Goal: Find specific page/section: Find specific page/section

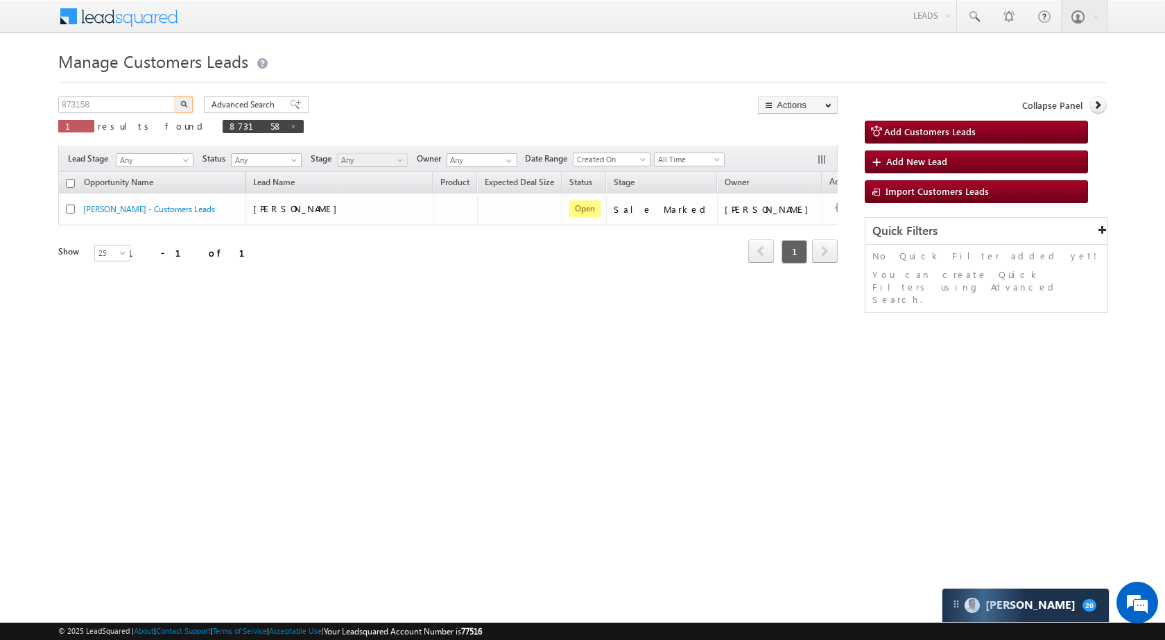
click at [121, 103] on input "873158" at bounding box center [117, 104] width 119 height 17
type input "822133"
click at [183, 102] on img "button" at bounding box center [183, 104] width 7 height 7
click at [99, 106] on input "822133" at bounding box center [117, 104] width 119 height 17
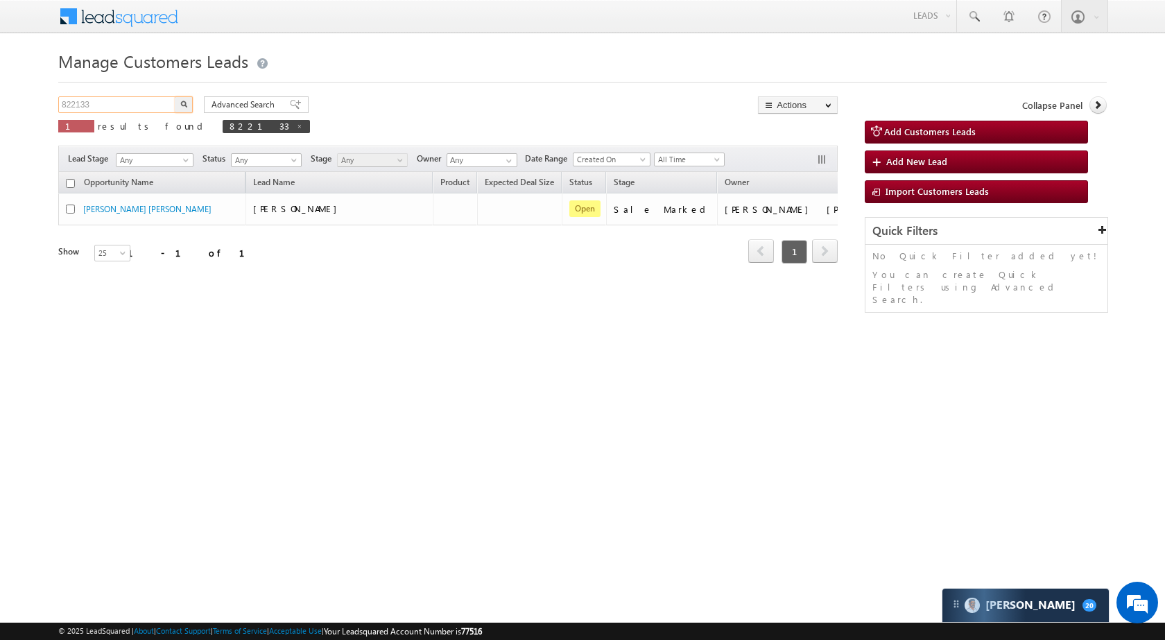
click at [99, 106] on input "822133" at bounding box center [117, 104] width 119 height 17
paste input "32158"
click at [181, 101] on img "button" at bounding box center [183, 104] width 7 height 7
click at [142, 107] on input "832158" at bounding box center [117, 104] width 119 height 17
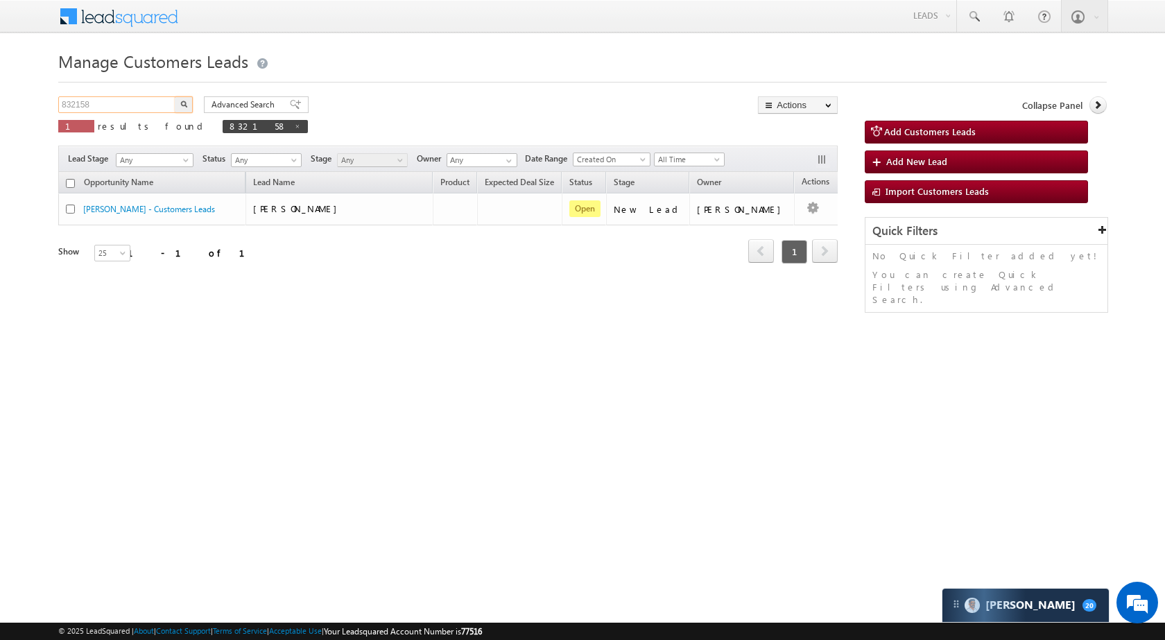
click at [142, 107] on input "832158" at bounding box center [117, 104] width 119 height 17
paste input "7412"
click at [177, 109] on button "button" at bounding box center [184, 104] width 18 height 17
click at [122, 99] on input "837412" at bounding box center [117, 104] width 119 height 17
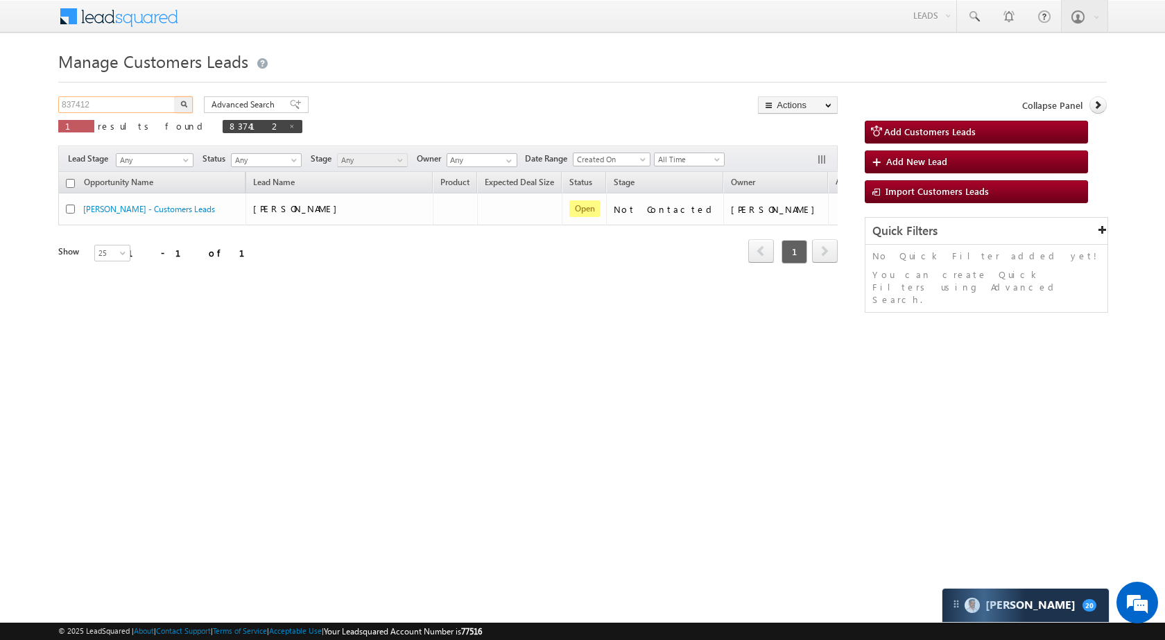
paste input "268"
click at [186, 105] on img "button" at bounding box center [183, 104] width 7 height 7
click at [132, 103] on input "837268" at bounding box center [117, 104] width 119 height 17
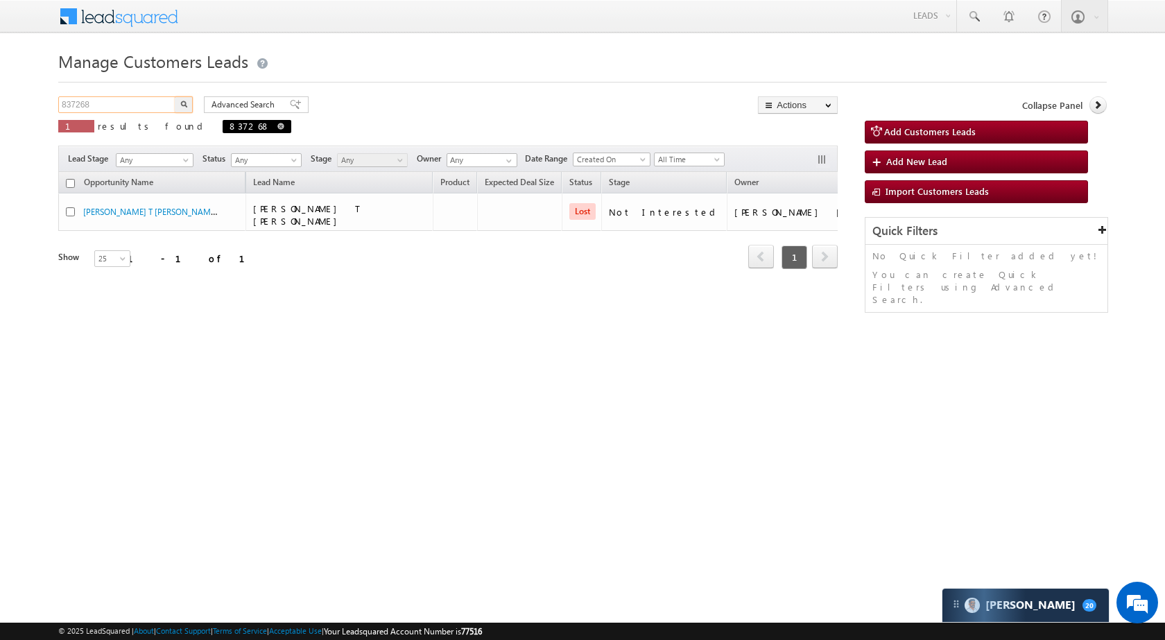
paste input "0865"
click at [180, 96] on div "Manage Customers Leads 830865 X 1 results found 837268 Advanced Search Advanced…" at bounding box center [582, 219] width 1048 height 347
click at [180, 101] on button "button" at bounding box center [184, 104] width 18 height 17
click at [127, 105] on input "830865" at bounding box center [117, 104] width 119 height 17
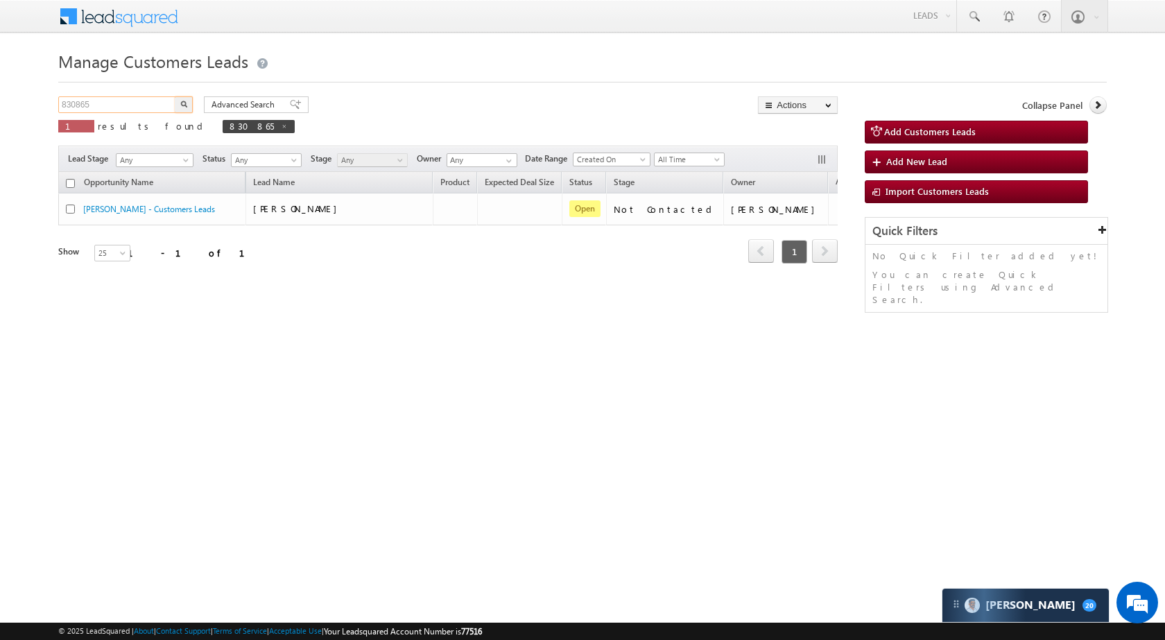
paste input "24121"
click at [181, 102] on img "button" at bounding box center [183, 104] width 7 height 7
click at [112, 107] on input "824121" at bounding box center [117, 104] width 119 height 17
paste input "78088"
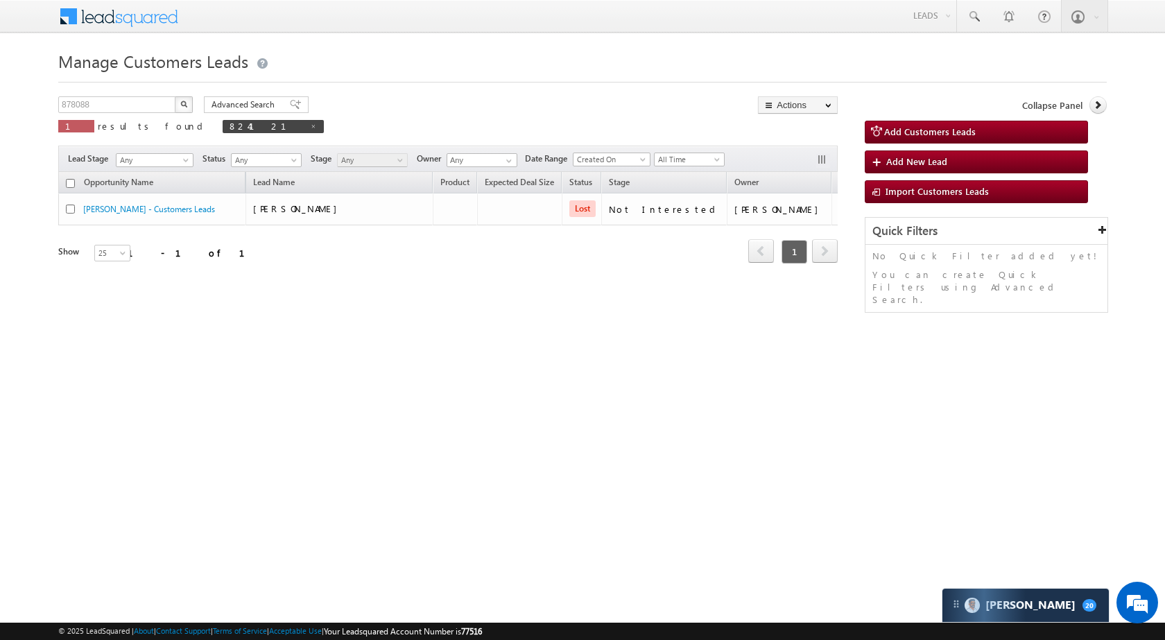
click at [182, 102] on img "button" at bounding box center [183, 104] width 7 height 7
click at [130, 109] on input "878088" at bounding box center [117, 104] width 119 height 17
paste input "30911"
click at [182, 105] on img "button" at bounding box center [183, 104] width 7 height 7
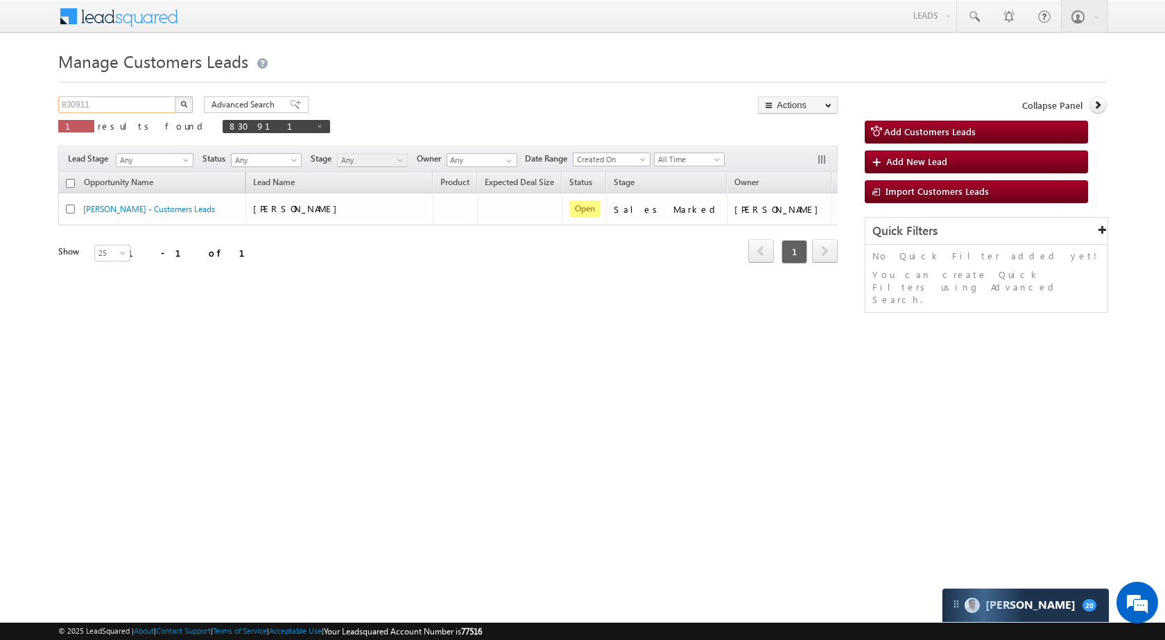
click at [117, 103] on input "830911" at bounding box center [117, 104] width 119 height 17
paste input "8816"
type input "888161"
click at [191, 110] on button "button" at bounding box center [184, 104] width 18 height 17
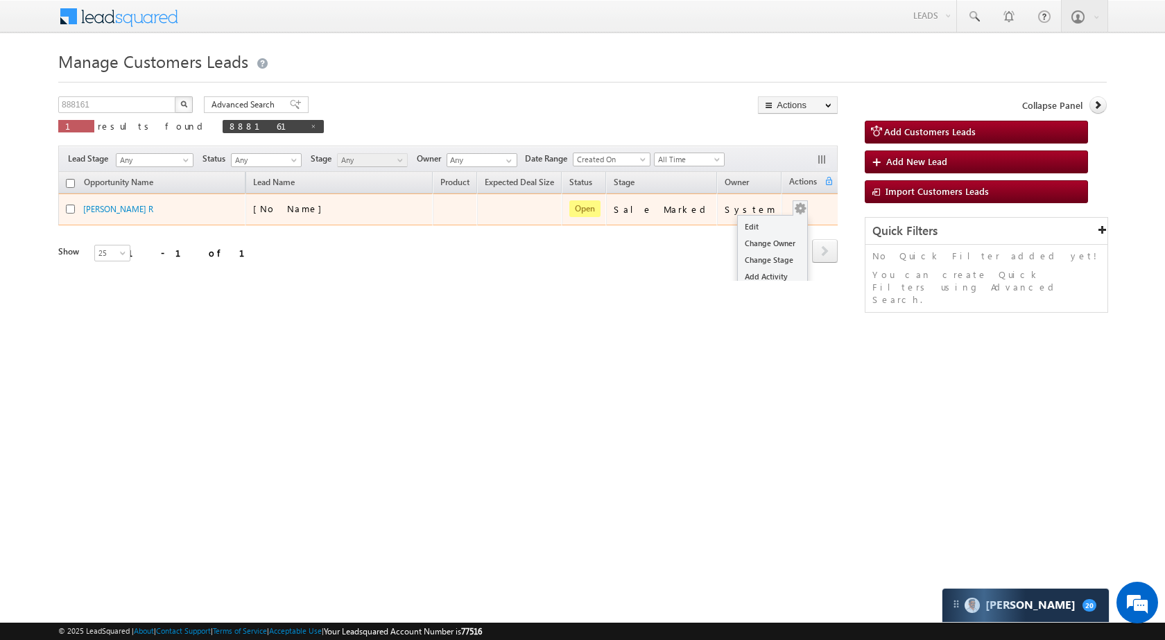
click at [804, 211] on td "Edit Change Owner Change Stage Add Activity Add Task Delete" at bounding box center [810, 209] width 58 height 32
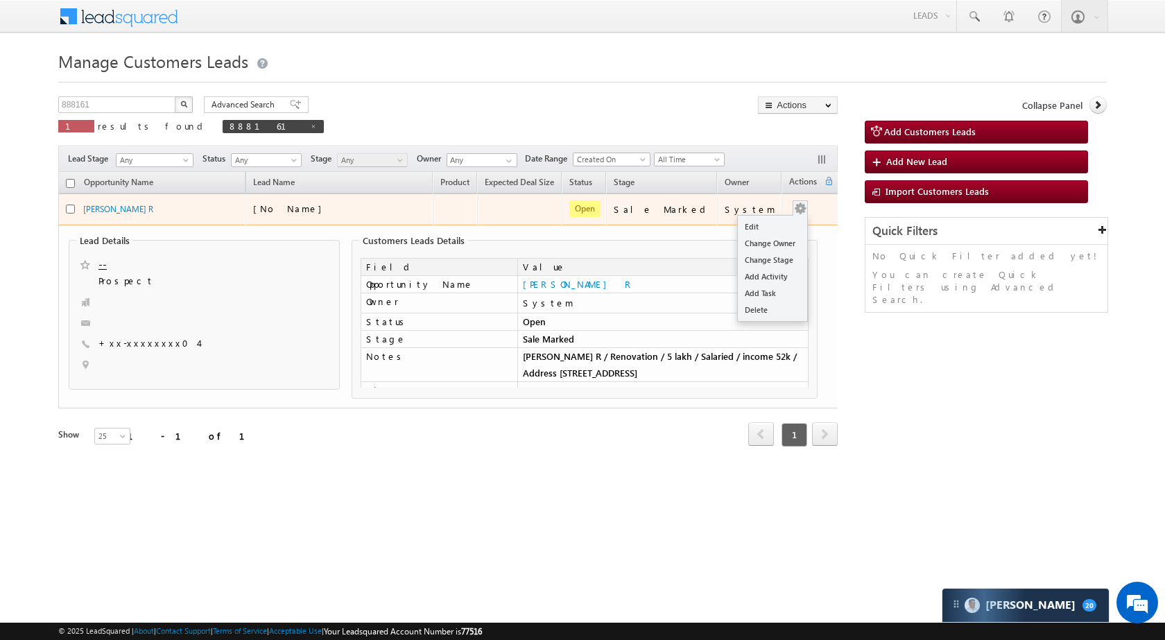
click at [797, 210] on button "button" at bounding box center [800, 209] width 14 height 14
click at [762, 227] on link "Edit" at bounding box center [772, 226] width 69 height 17
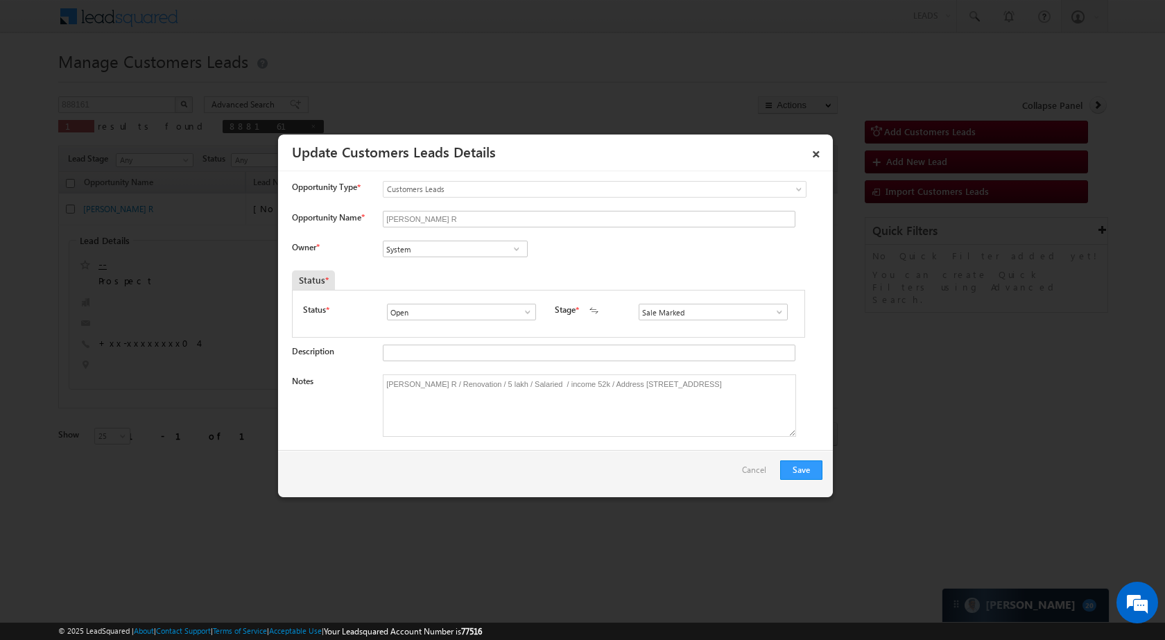
click at [465, 259] on div "System System System" at bounding box center [467, 250] width 168 height 19
click at [465, 254] on input "System" at bounding box center [455, 249] width 145 height 17
paste input "[PERSON_NAME]"
click at [470, 271] on span "gaurav.jangra@sgrlimited.in" at bounding box center [450, 276] width 125 height 10
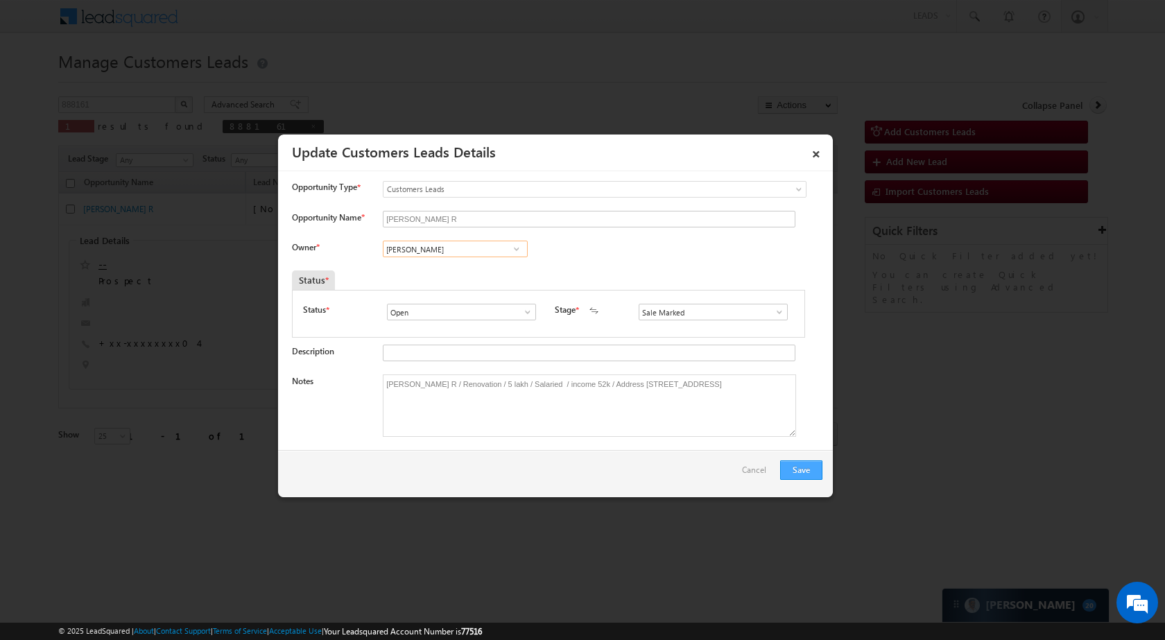
type input "[PERSON_NAME]"
click at [797, 474] on button "Save" at bounding box center [801, 469] width 42 height 19
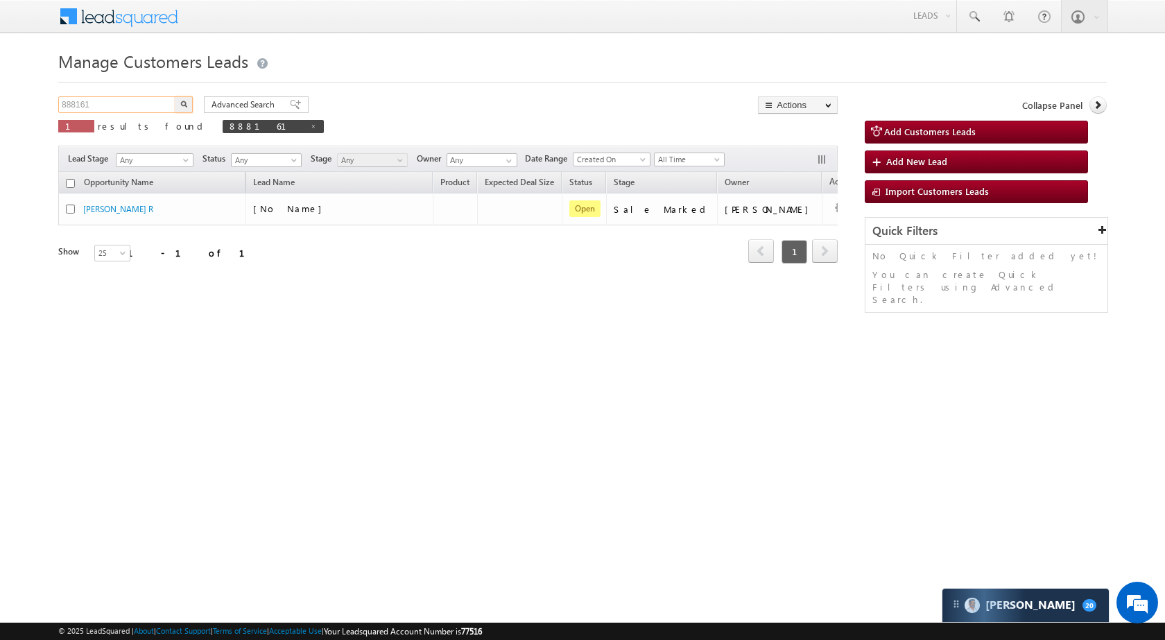
click at [153, 101] on input "888161" at bounding box center [117, 104] width 119 height 17
paste input "3163"
click at [177, 101] on button "button" at bounding box center [184, 104] width 18 height 17
click at [147, 98] on input "883163" at bounding box center [117, 104] width 119 height 17
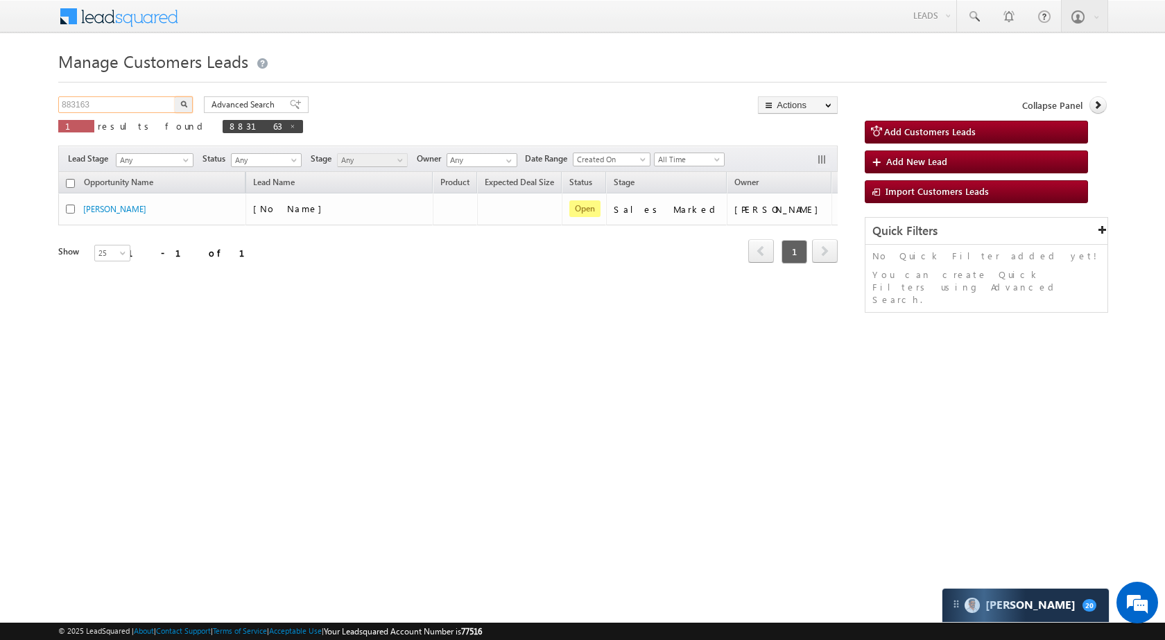
click at [147, 98] on input "883163" at bounding box center [117, 104] width 119 height 17
paste input "74092"
click at [185, 102] on img "button" at bounding box center [183, 104] width 7 height 7
click at [100, 110] on input "874092" at bounding box center [117, 104] width 119 height 17
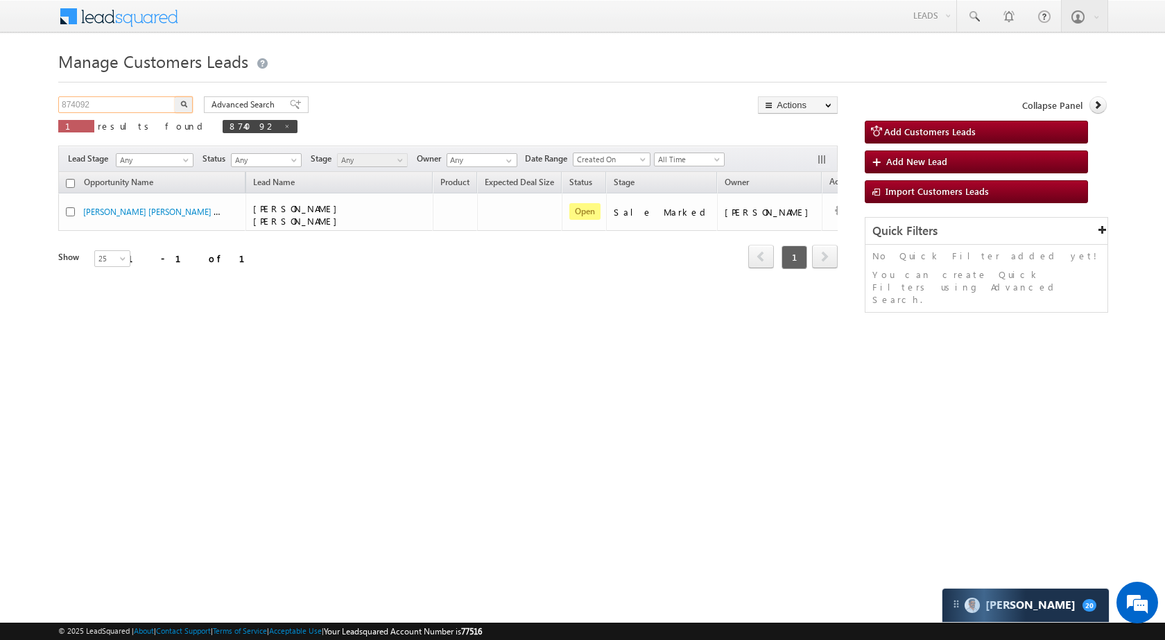
paste input "3158"
click at [189, 98] on button "button" at bounding box center [184, 104] width 18 height 17
click at [116, 106] on input "873158" at bounding box center [117, 104] width 119 height 17
paste input "65402"
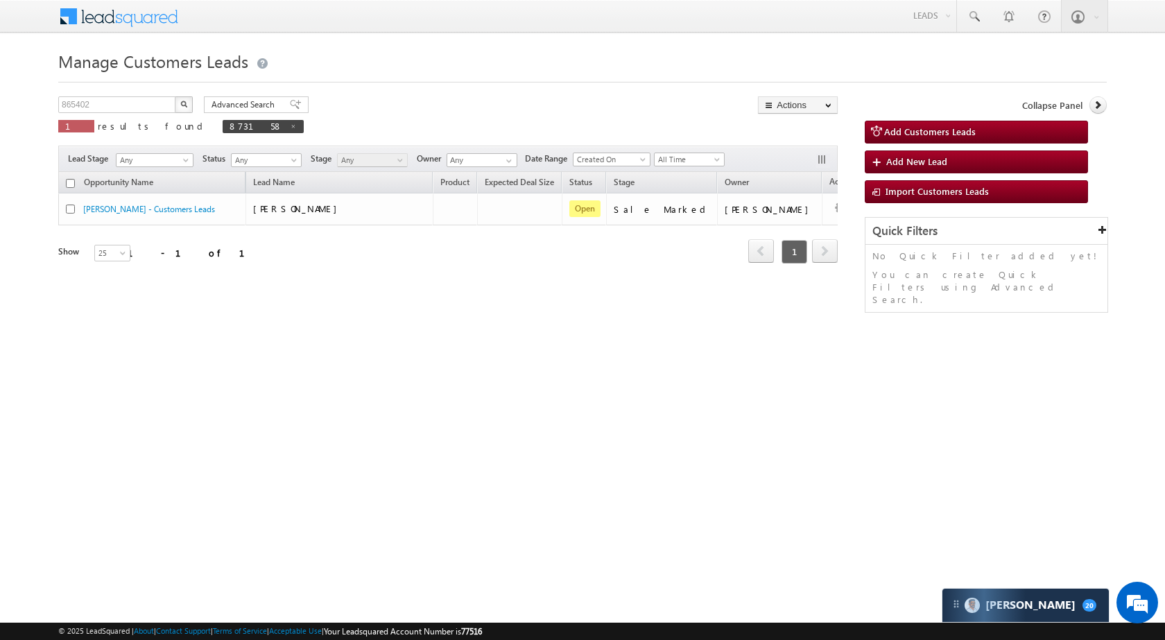
click at [181, 104] on img "button" at bounding box center [183, 104] width 7 height 7
click at [144, 103] on input "865402" at bounding box center [117, 104] width 119 height 17
paste input "50029"
click at [181, 107] on button "button" at bounding box center [184, 104] width 18 height 17
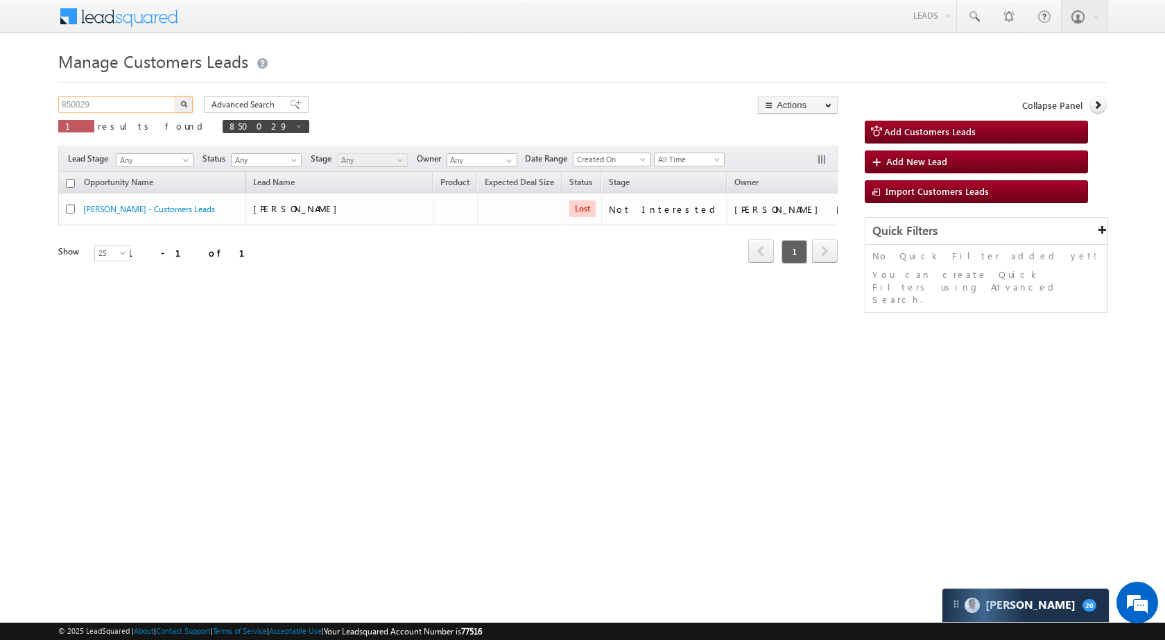
click at [139, 105] on input "850029" at bounding box center [117, 104] width 119 height 17
paste input "68030"
type input "868030"
click at [182, 103] on img "button" at bounding box center [183, 104] width 7 height 7
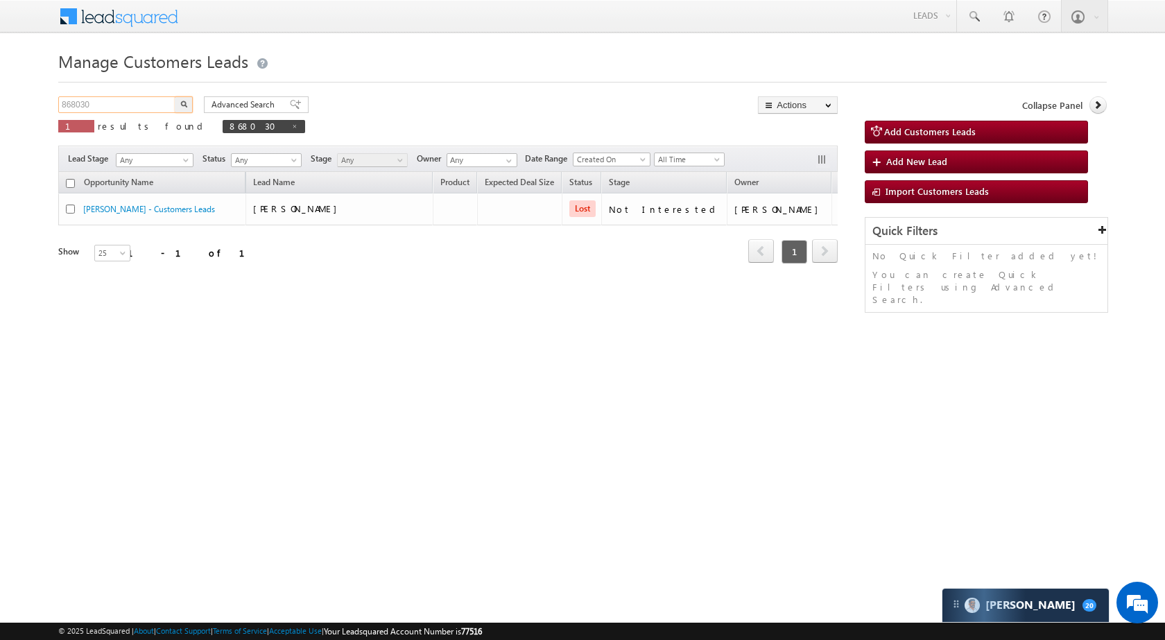
click at [121, 105] on input "868030" at bounding box center [117, 104] width 119 height 17
paste input "83839"
click at [181, 107] on img "button" at bounding box center [183, 104] width 7 height 7
click at [108, 103] on input "883839" at bounding box center [117, 104] width 119 height 17
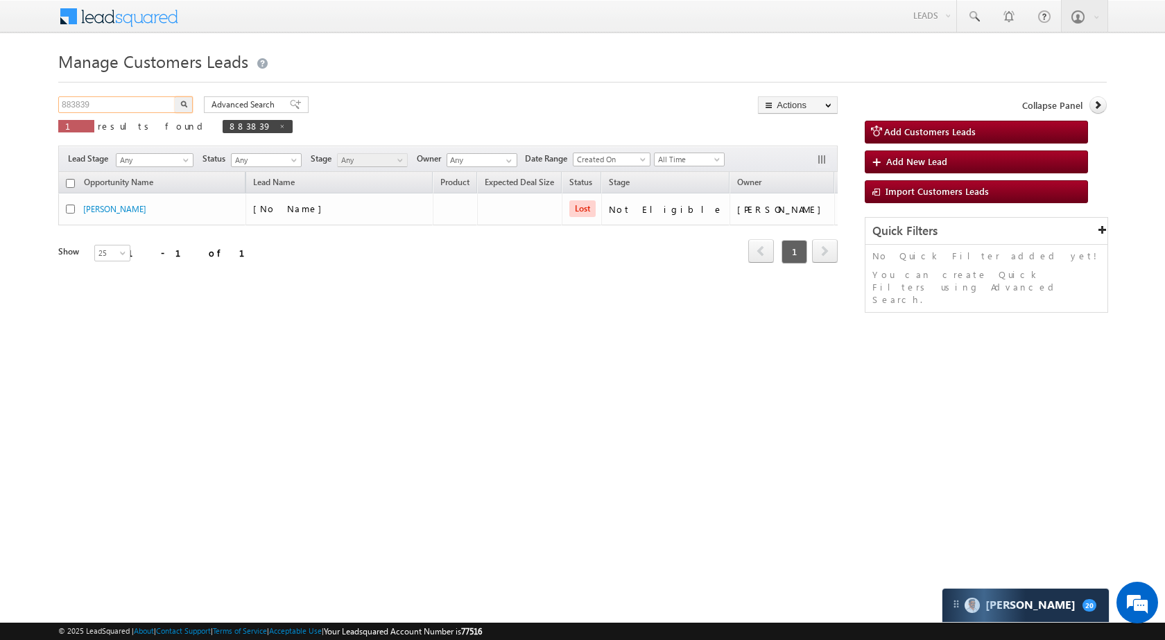
click at [108, 103] on input "883839" at bounding box center [117, 104] width 119 height 17
paste input "4407"
click at [184, 107] on button "button" at bounding box center [184, 104] width 18 height 17
click at [112, 103] on input "884407" at bounding box center [117, 104] width 119 height 17
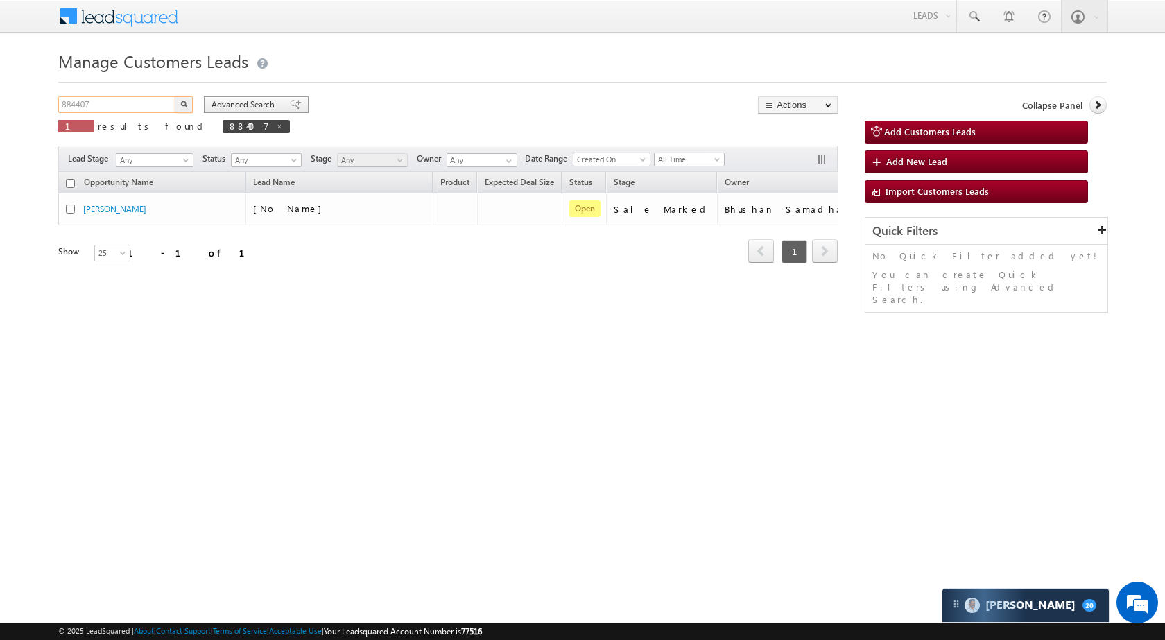
paste input "376"
click at [184, 102] on img "button" at bounding box center [183, 104] width 7 height 7
click at [128, 114] on div "883767 X 1 results found 883767" at bounding box center [172, 116] width 229 height 40
drag, startPoint x: 128, startPoint y: 114, endPoint x: 128, endPoint y: 103, distance: 11.1
click at [128, 112] on div "883767 X 1 results found 883767" at bounding box center [172, 116] width 229 height 40
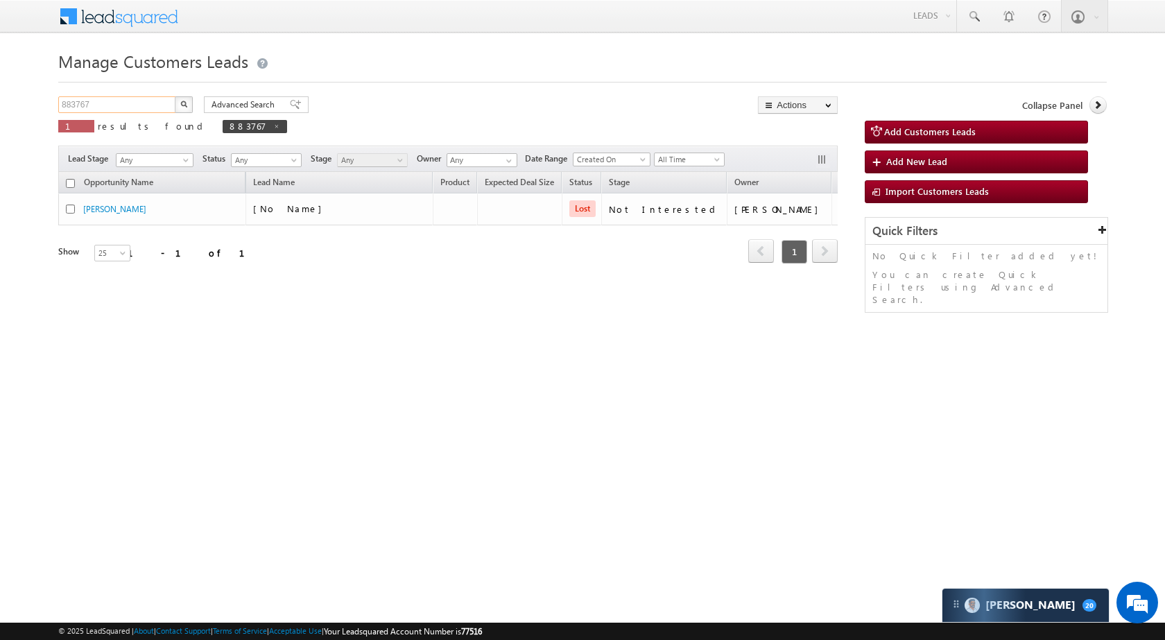
click at [128, 103] on input "883767" at bounding box center [117, 104] width 119 height 17
paste input "6492"
click at [191, 110] on button "button" at bounding box center [184, 104] width 18 height 17
click at [96, 98] on input "864927" at bounding box center [117, 104] width 119 height 17
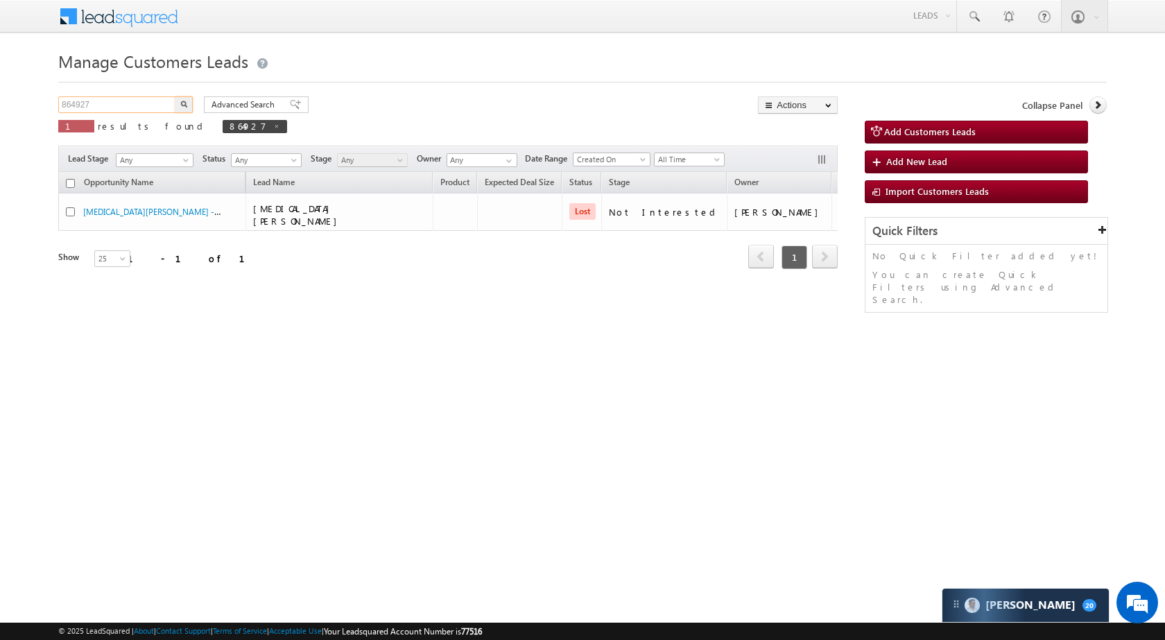
click at [96, 98] on input "864927" at bounding box center [117, 104] width 119 height 17
paste input "73280"
click at [183, 106] on img "button" at bounding box center [183, 104] width 7 height 7
click at [126, 105] on input "873280" at bounding box center [117, 104] width 119 height 17
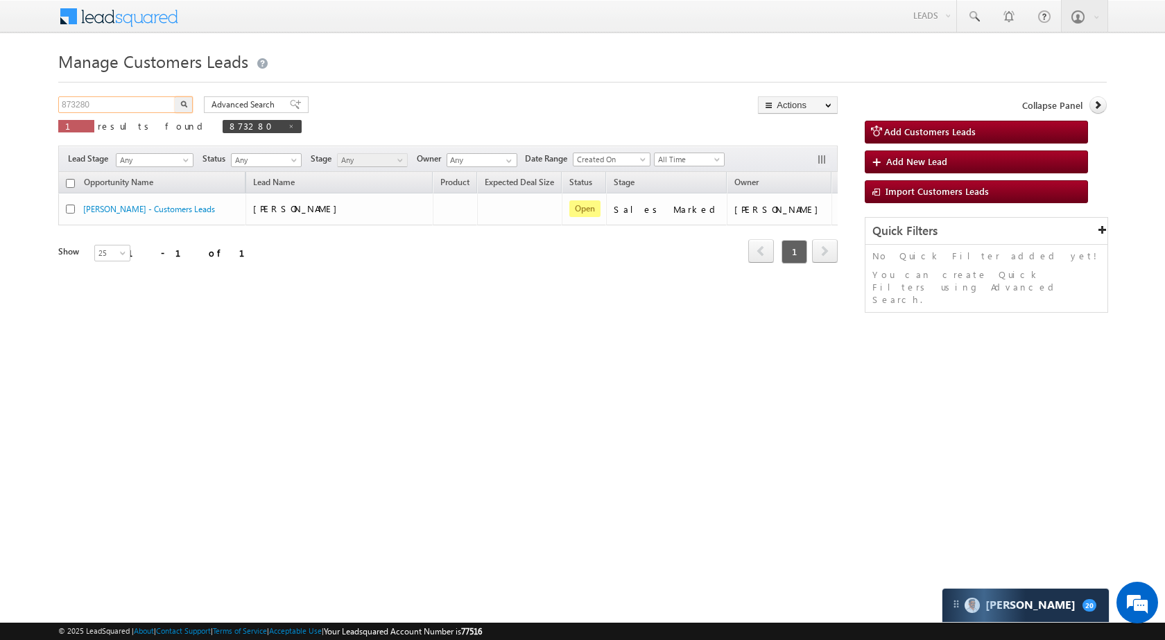
paste input "67842"
click at [187, 100] on button "button" at bounding box center [184, 104] width 18 height 17
click at [128, 103] on input "867842" at bounding box center [117, 104] width 119 height 17
paste input "8"
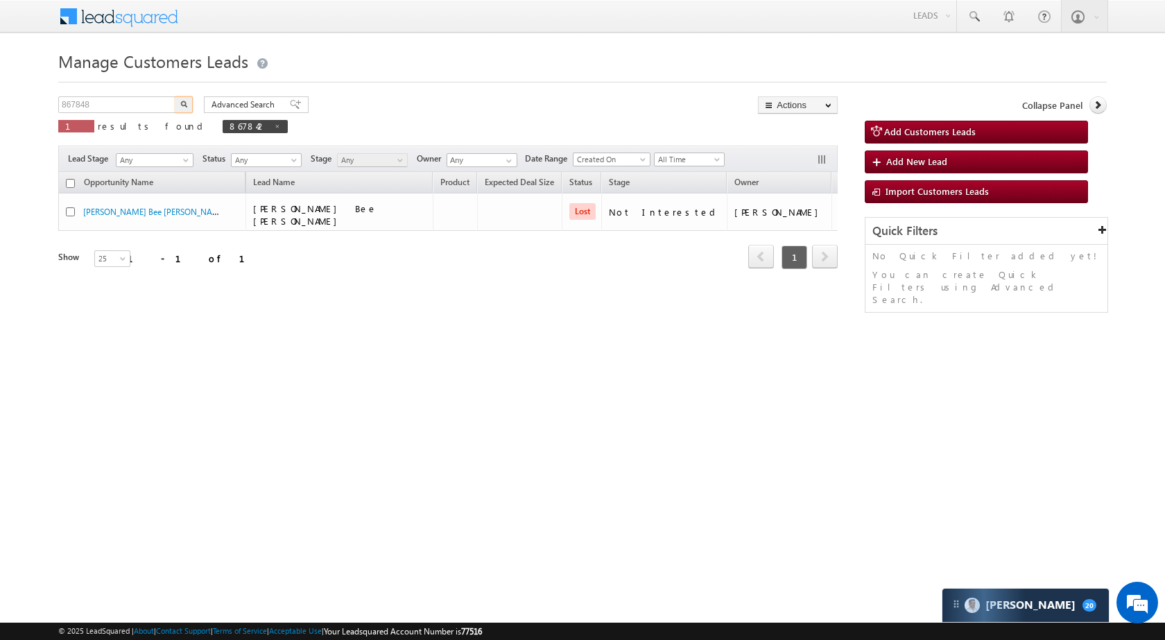
click at [185, 104] on img "button" at bounding box center [183, 104] width 7 height 7
click at [135, 104] on input "867848" at bounding box center [117, 104] width 119 height 17
paste input "951"
click at [187, 105] on button "button" at bounding box center [184, 104] width 18 height 17
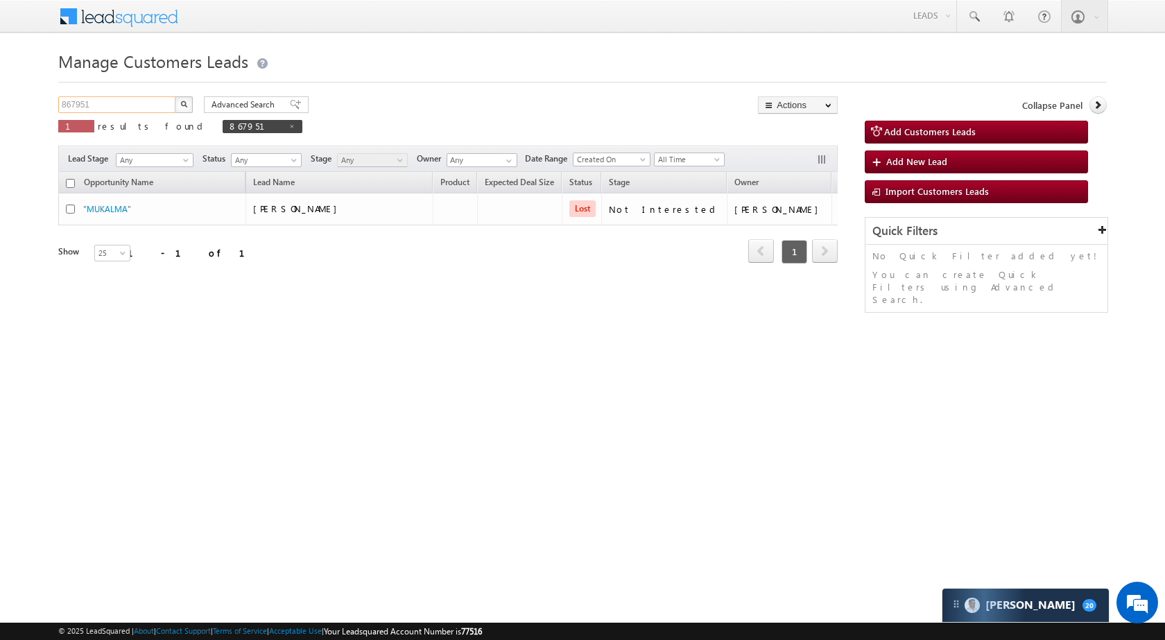
click at [117, 101] on input "867951" at bounding box center [117, 104] width 119 height 17
paste input "72249"
click at [181, 107] on img "button" at bounding box center [183, 104] width 7 height 7
click at [130, 112] on input "872249" at bounding box center [117, 104] width 119 height 17
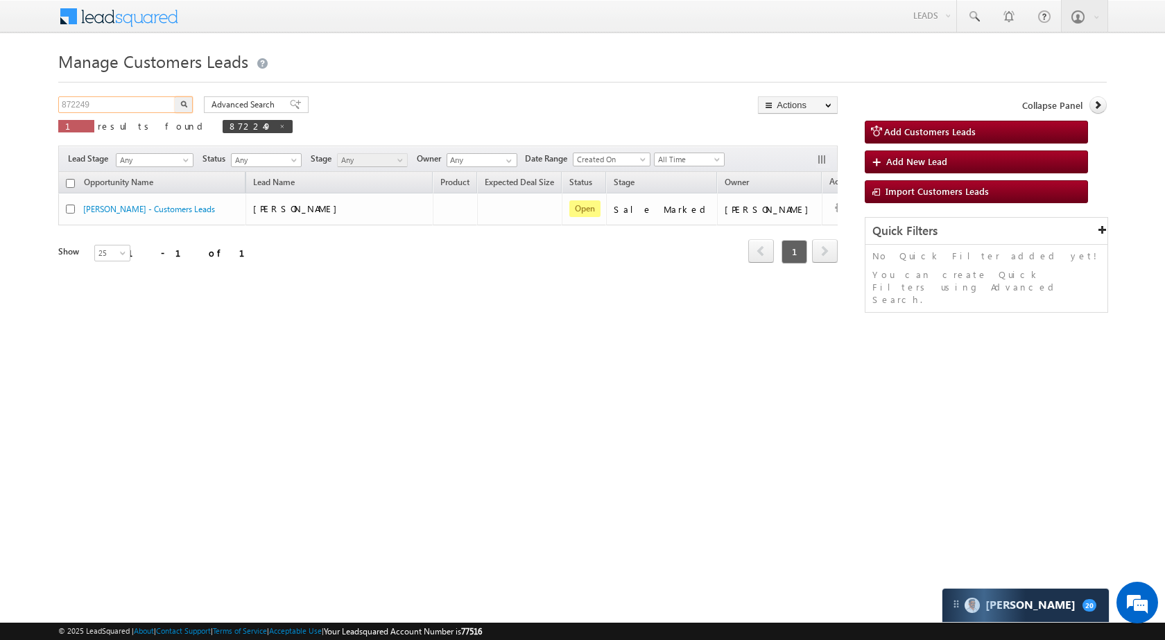
click at [130, 110] on input "872249" at bounding box center [117, 104] width 119 height 17
paste input "8194"
click at [180, 107] on button "button" at bounding box center [184, 104] width 18 height 17
click at [113, 107] on input "878194" at bounding box center [117, 104] width 119 height 17
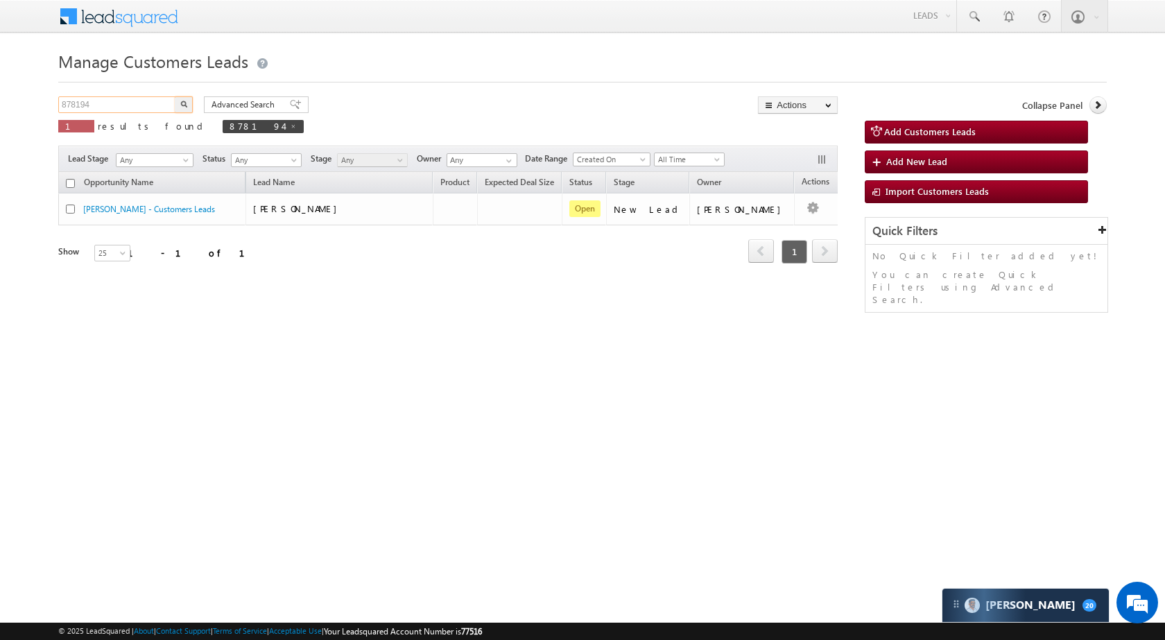
paste input "28999"
click at [175, 104] on button "button" at bounding box center [184, 104] width 18 height 17
click at [133, 104] on input "828999" at bounding box center [117, 104] width 119 height 17
paste input "752824"
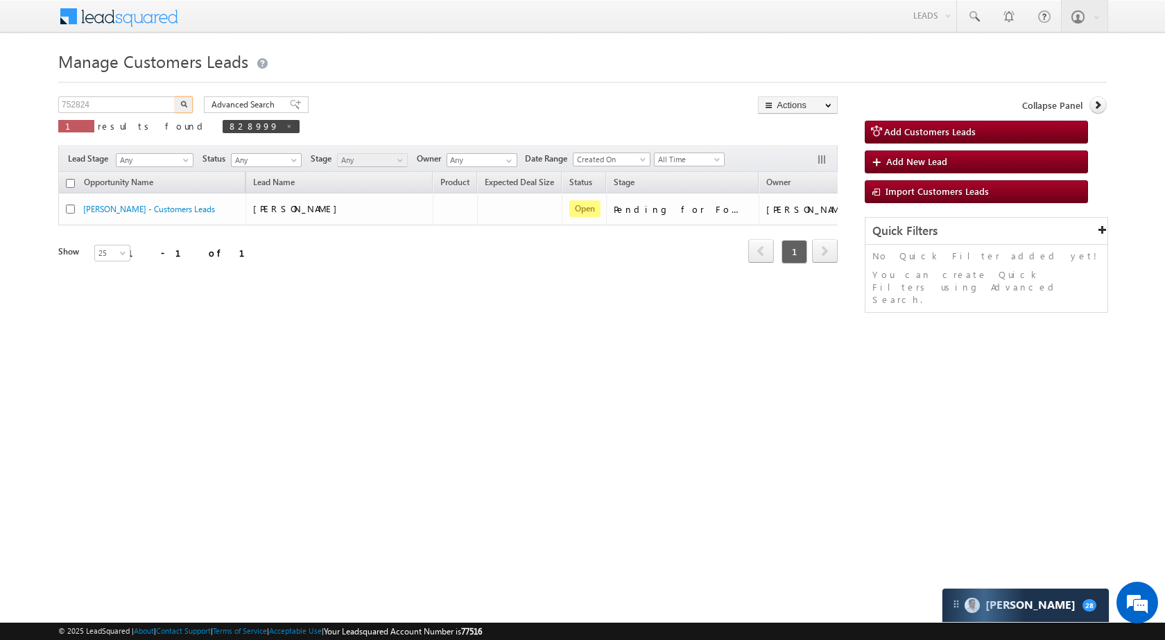
click at [184, 103] on img "button" at bounding box center [183, 104] width 7 height 7
click at [144, 107] on input "752824" at bounding box center [117, 104] width 119 height 17
click at [142, 107] on input "752824" at bounding box center [117, 104] width 119 height 17
paste input "816009"
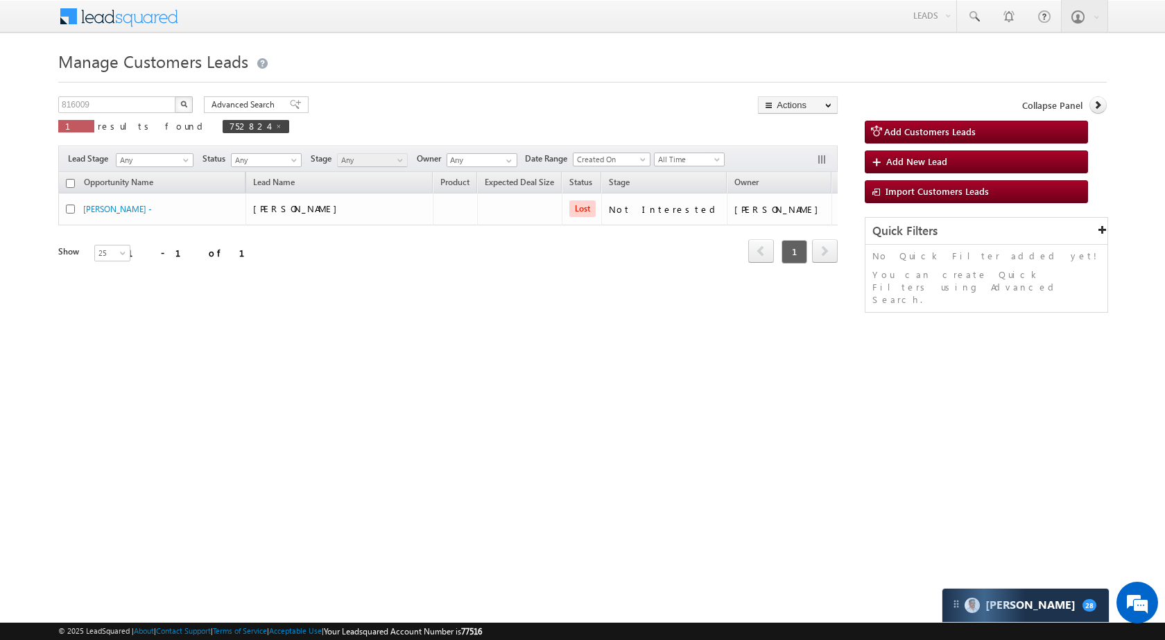
click at [181, 104] on img "button" at bounding box center [183, 104] width 7 height 7
click at [141, 105] on input "816009" at bounding box center [117, 104] width 119 height 17
paste input "783387"
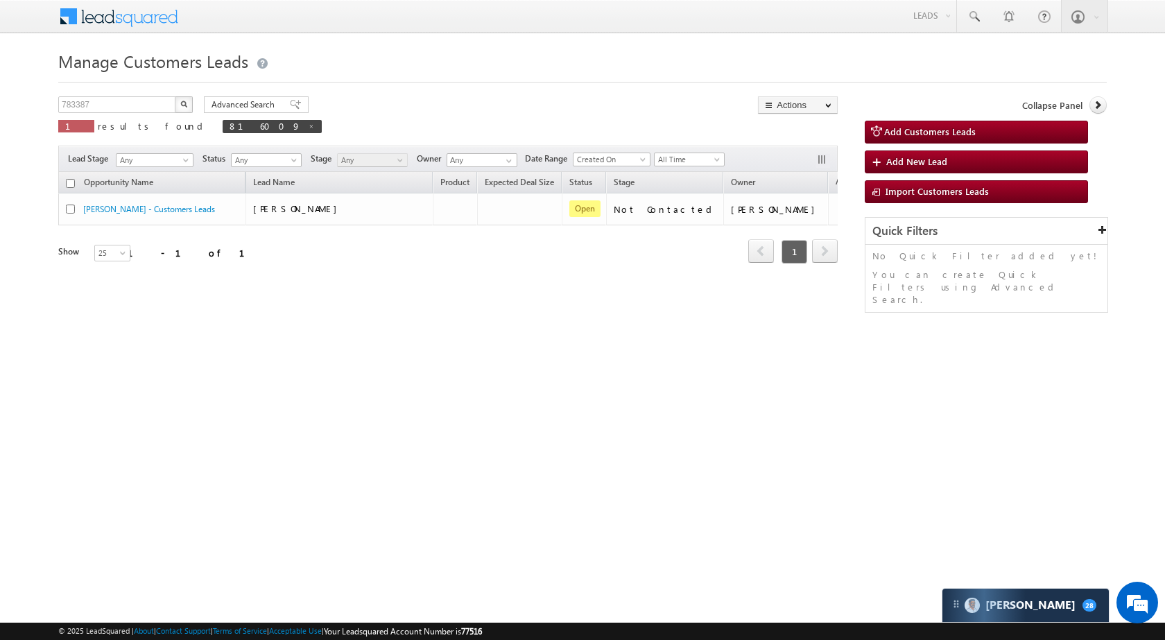
click at [177, 103] on button "button" at bounding box center [184, 104] width 18 height 17
click at [135, 98] on input "783387" at bounding box center [117, 104] width 119 height 17
paste input "75846"
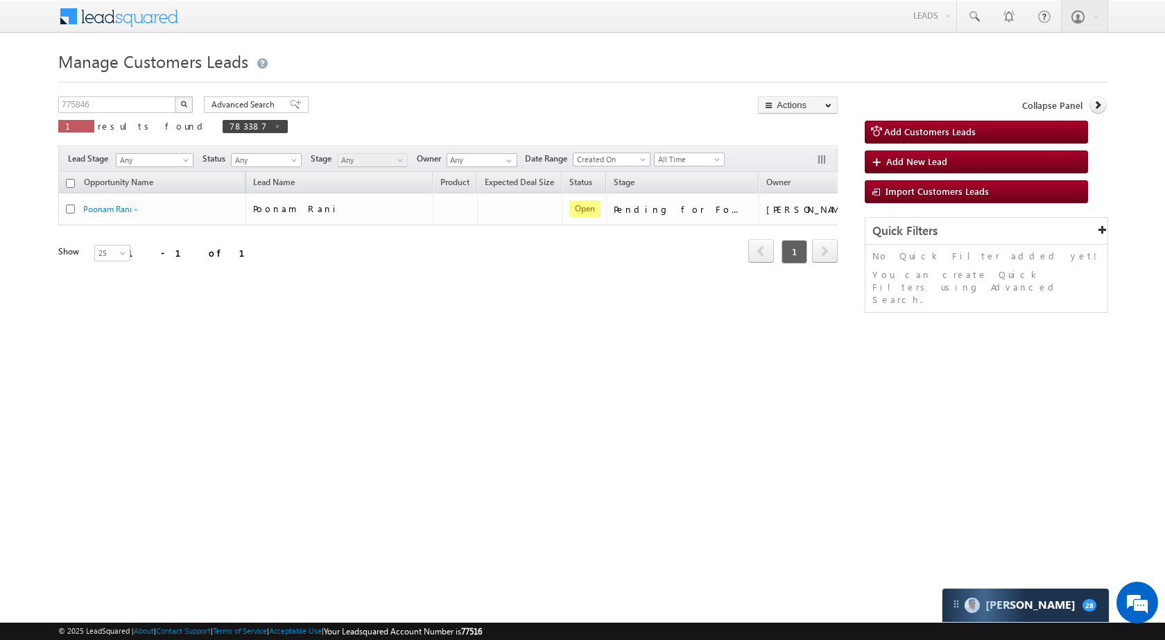
click at [183, 103] on img "button" at bounding box center [183, 104] width 7 height 7
click at [147, 98] on input "775846" at bounding box center [117, 104] width 119 height 17
paste input "81227"
type input "812276"
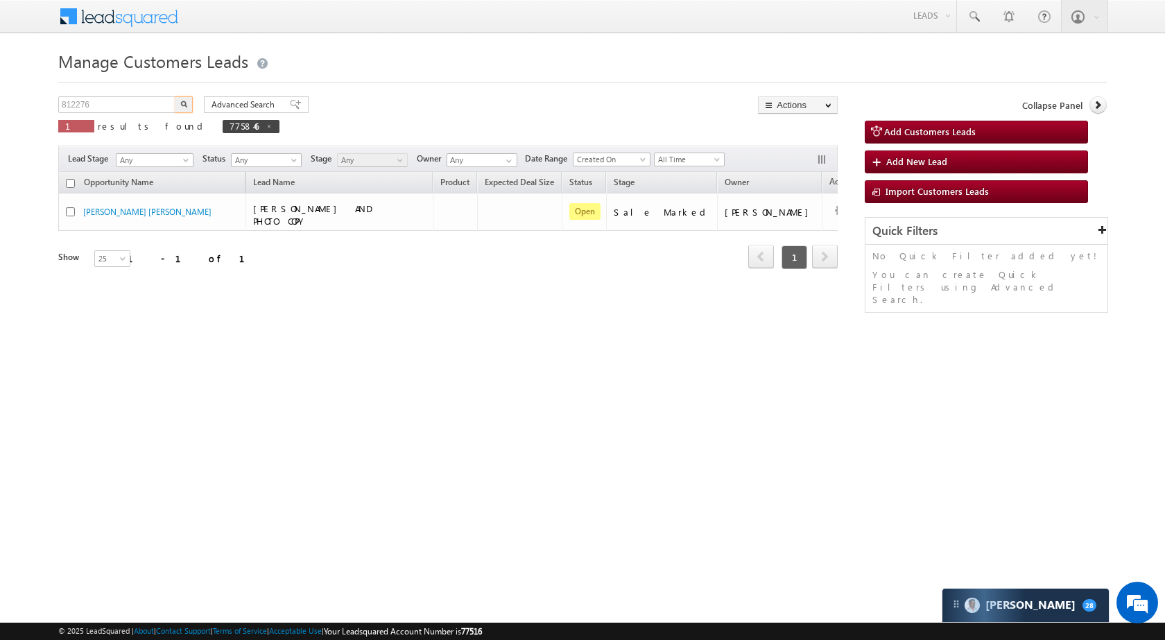
click at [178, 101] on button "button" at bounding box center [184, 104] width 18 height 17
